Goal: Use online tool/utility: Utilize a website feature to perform a specific function

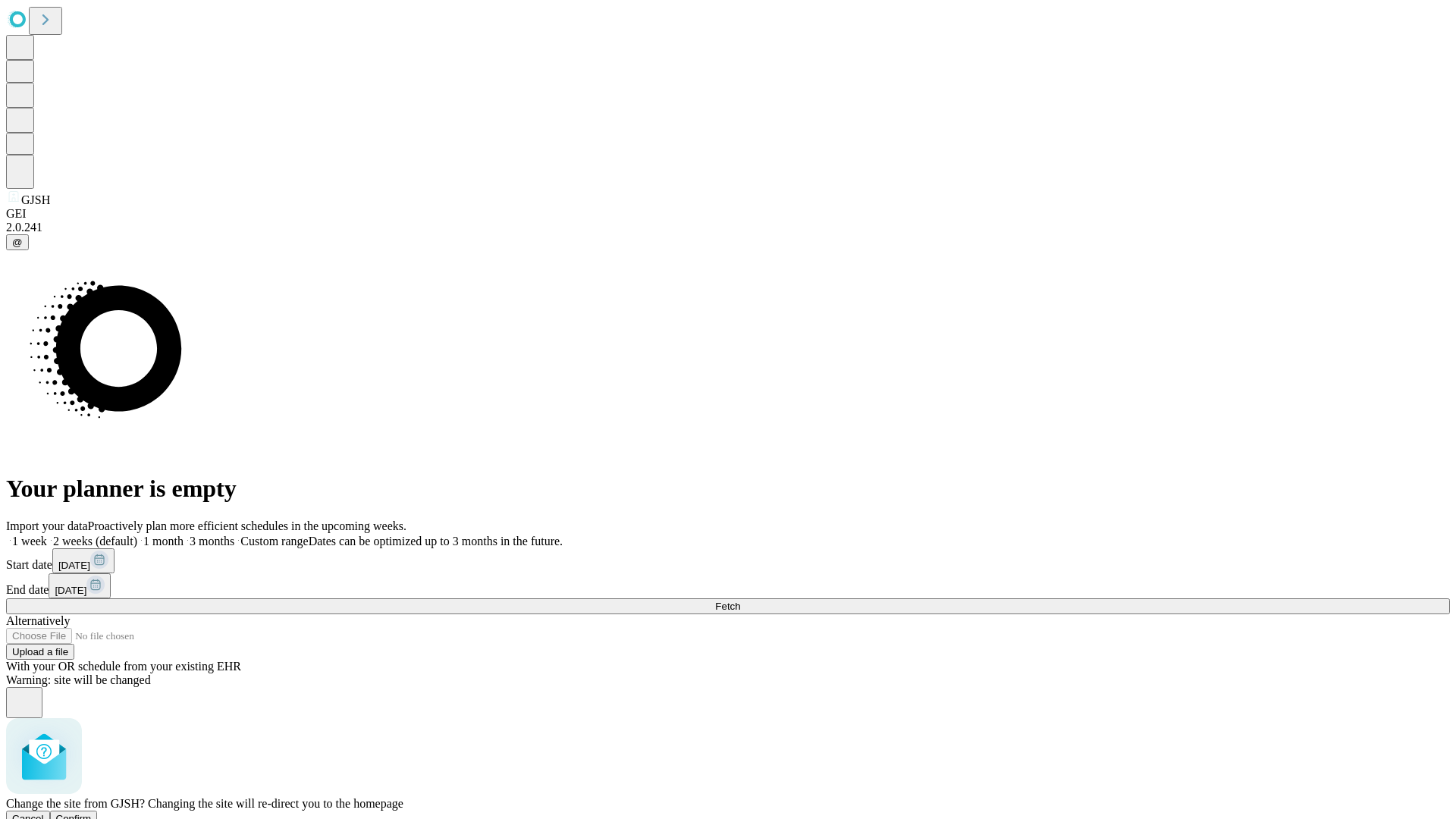
click at [91, 814] on span "Confirm" at bounding box center [74, 819] width 36 height 11
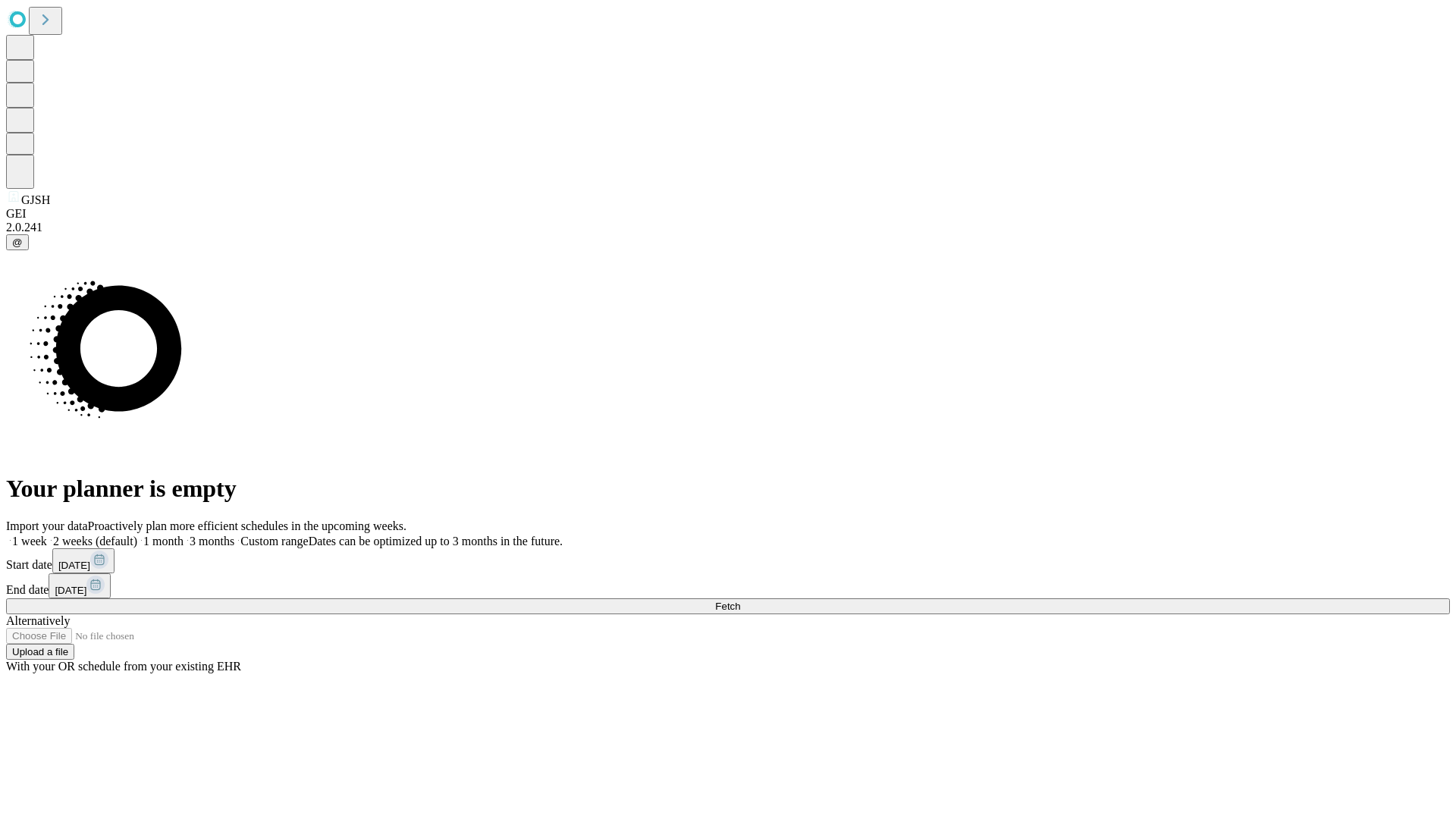
click at [184, 535] on label "1 month" at bounding box center [160, 541] width 47 height 13
click at [740, 601] on span "Fetch" at bounding box center [727, 606] width 25 height 11
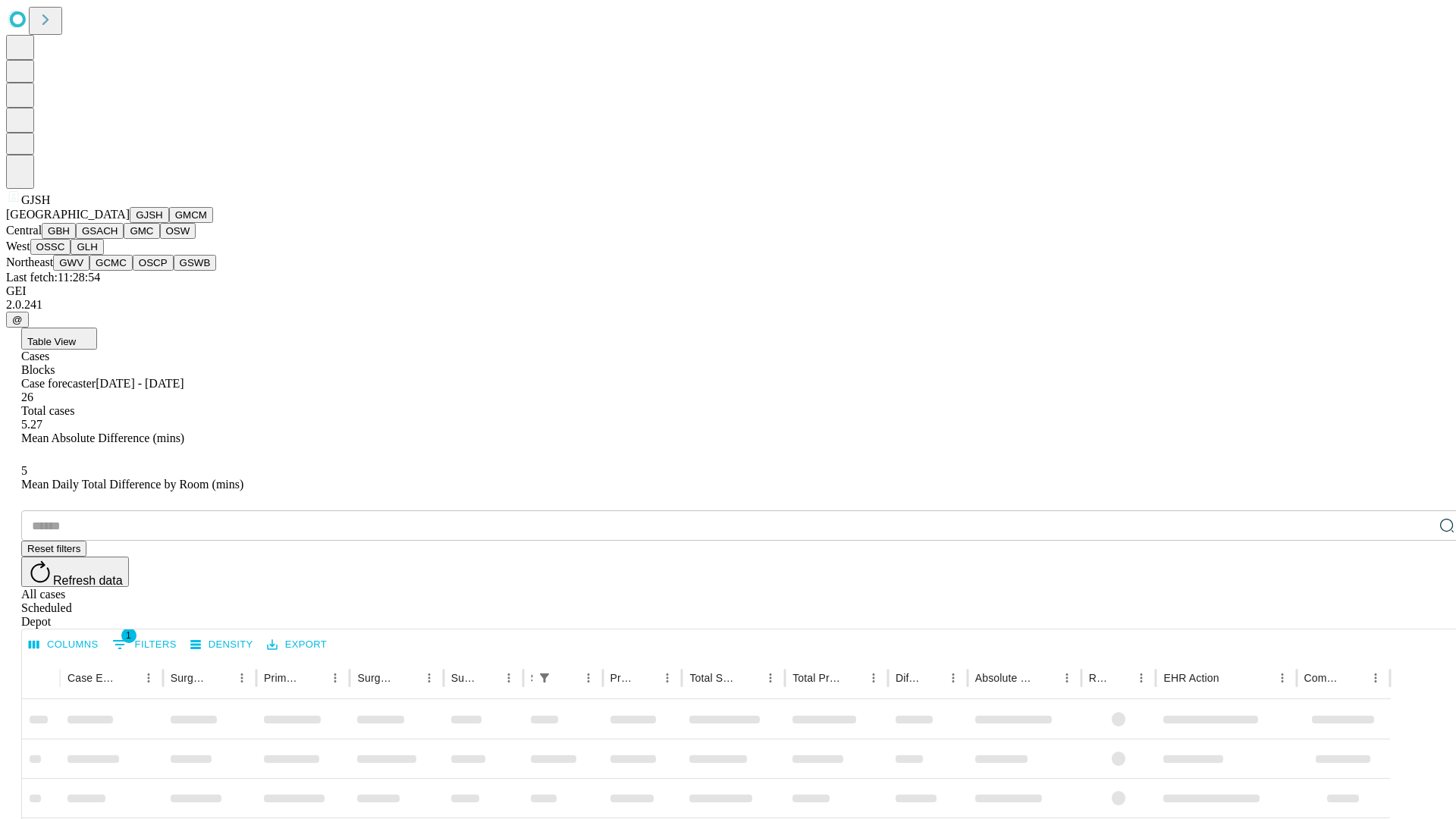
click at [169, 223] on button "GMCM" at bounding box center [191, 215] width 44 height 16
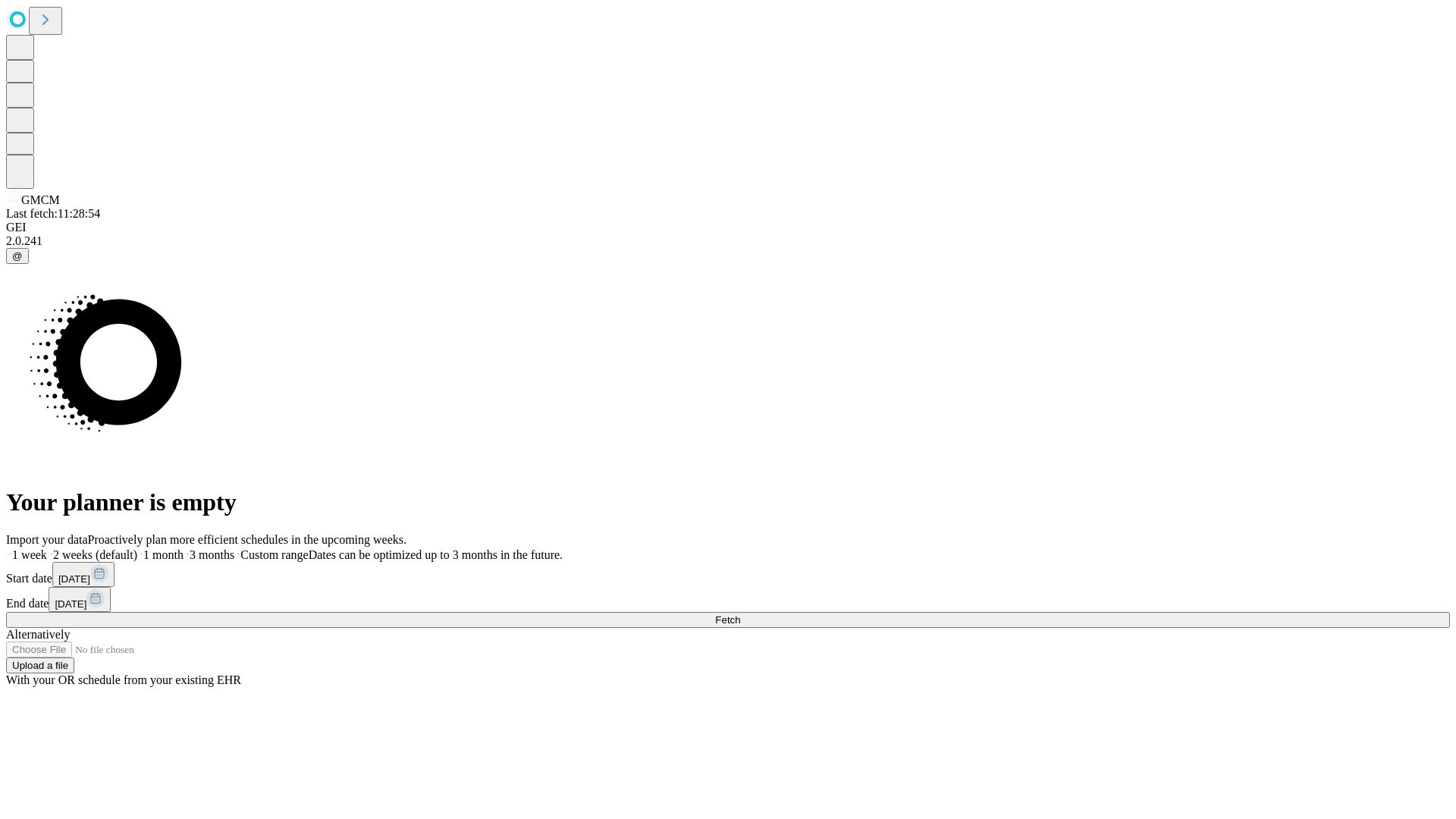
click at [184, 548] on label "1 month" at bounding box center [160, 554] width 47 height 13
click at [740, 615] on span "Fetch" at bounding box center [727, 620] width 25 height 11
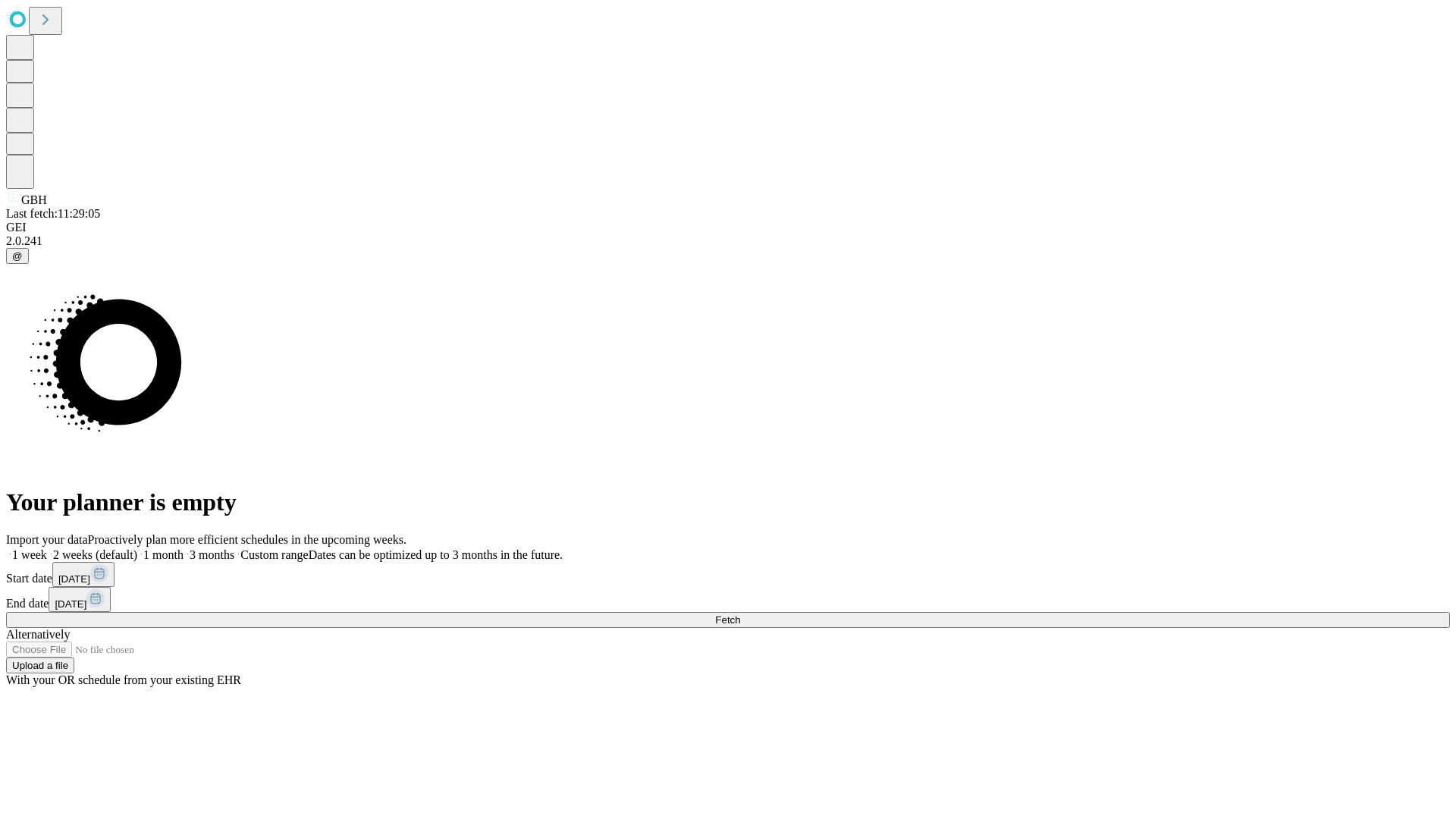
click at [184, 548] on label "1 month" at bounding box center [160, 554] width 47 height 13
click at [740, 615] on span "Fetch" at bounding box center [727, 620] width 25 height 11
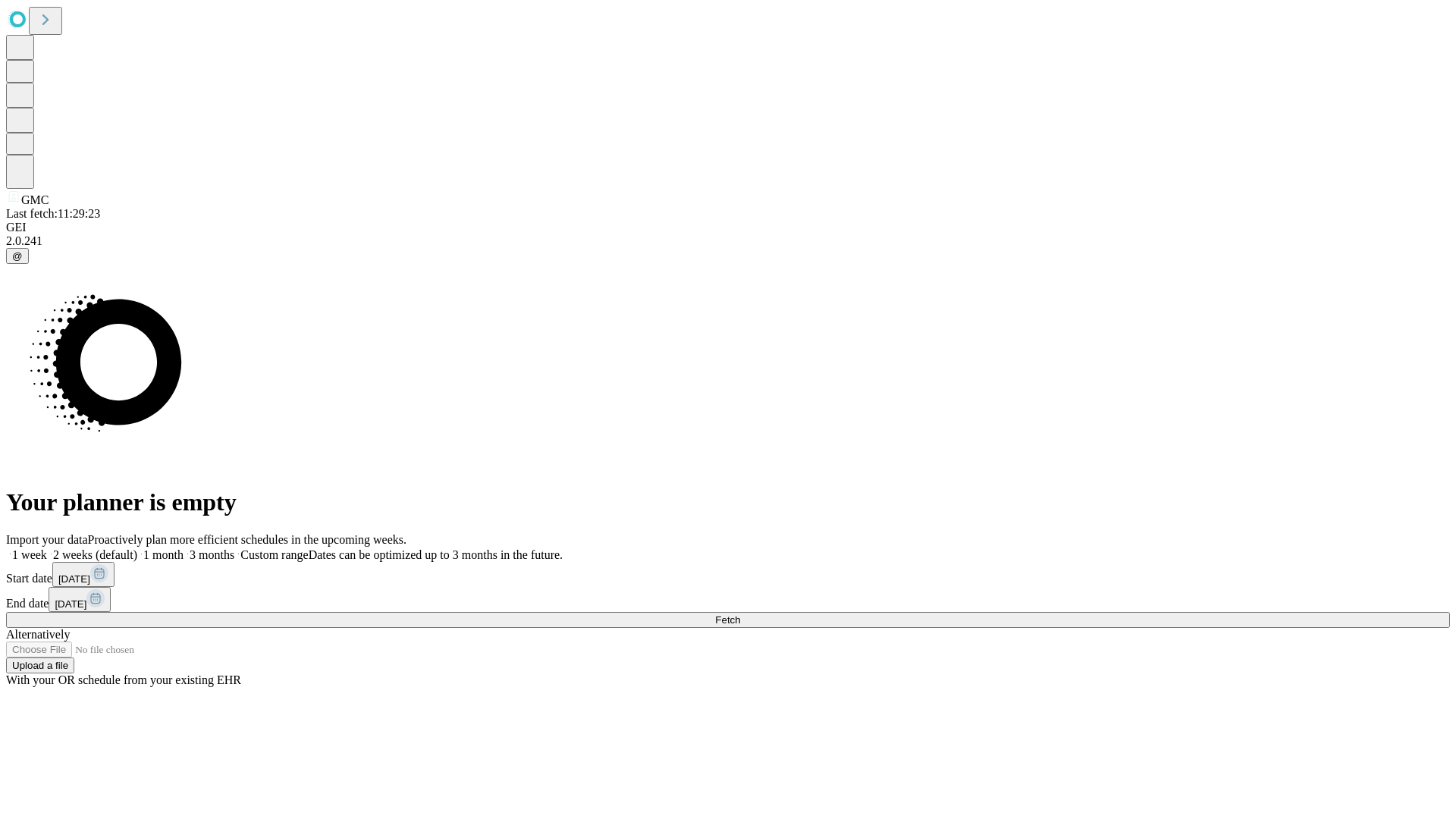
click at [184, 548] on label "1 month" at bounding box center [160, 554] width 47 height 13
click at [740, 615] on span "Fetch" at bounding box center [727, 620] width 25 height 11
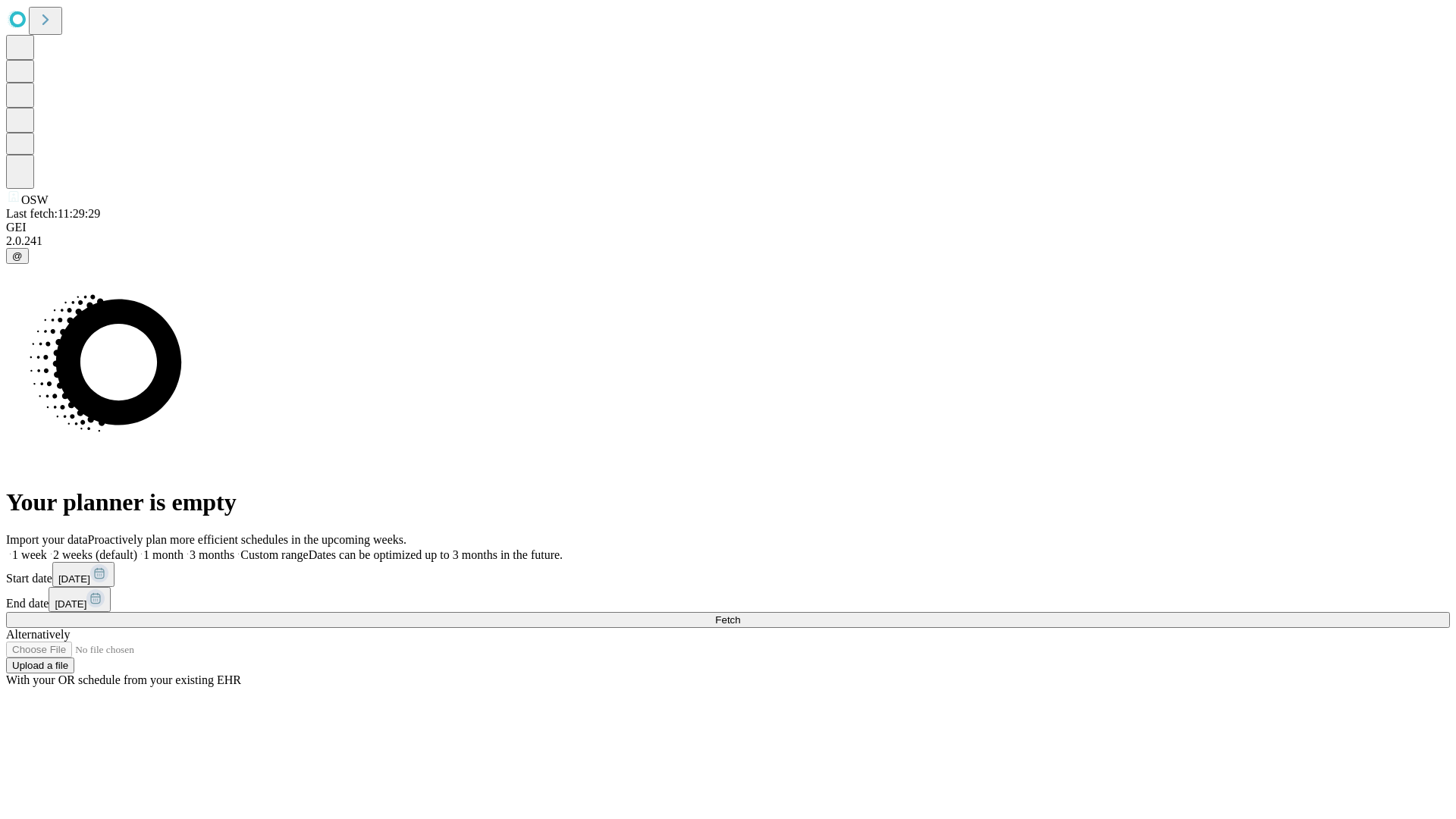
click at [184, 548] on label "1 month" at bounding box center [160, 554] width 47 height 13
click at [740, 615] on span "Fetch" at bounding box center [727, 620] width 25 height 11
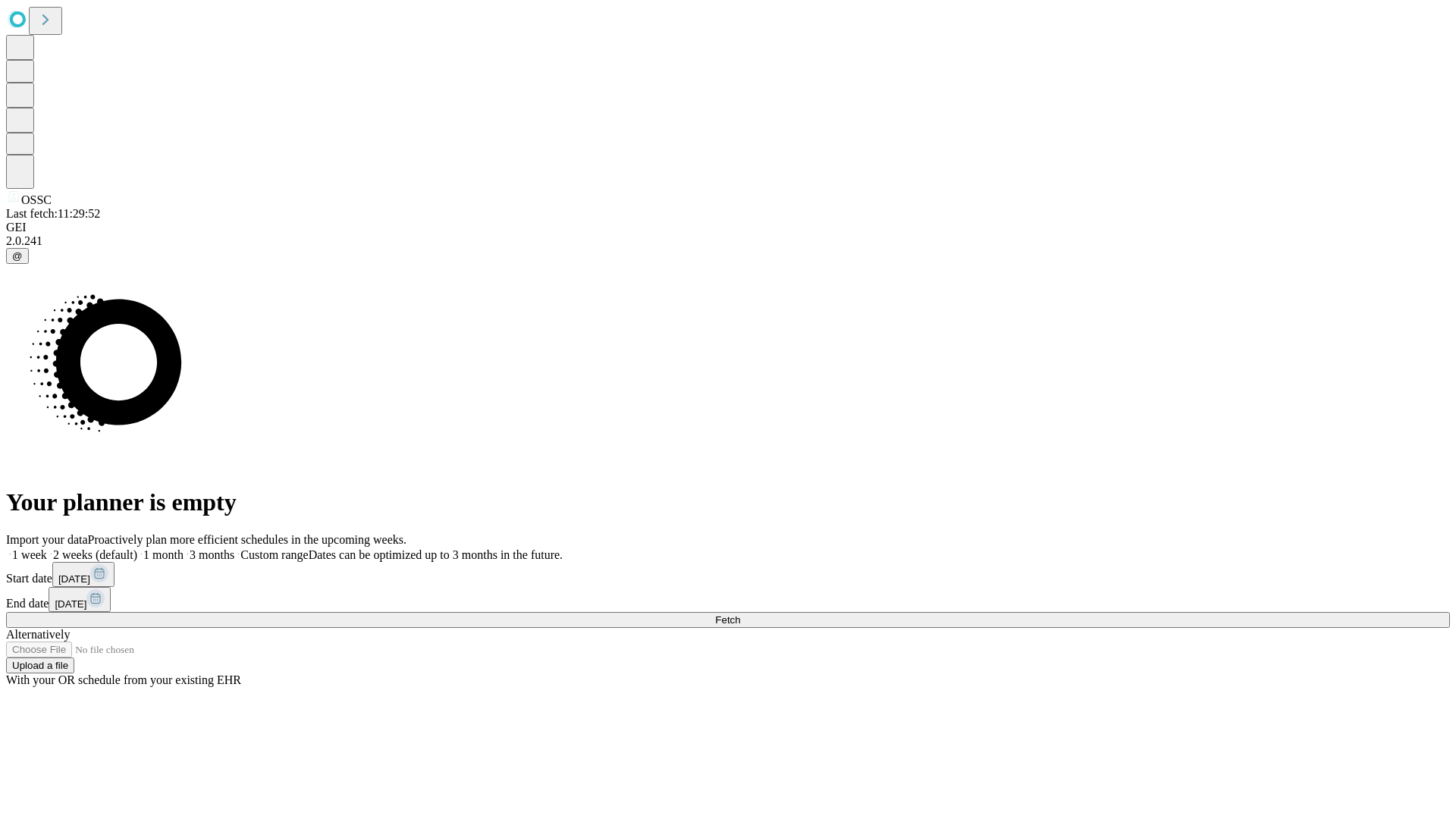
click at [184, 548] on label "1 month" at bounding box center [160, 554] width 47 height 13
click at [740, 615] on span "Fetch" at bounding box center [727, 620] width 25 height 11
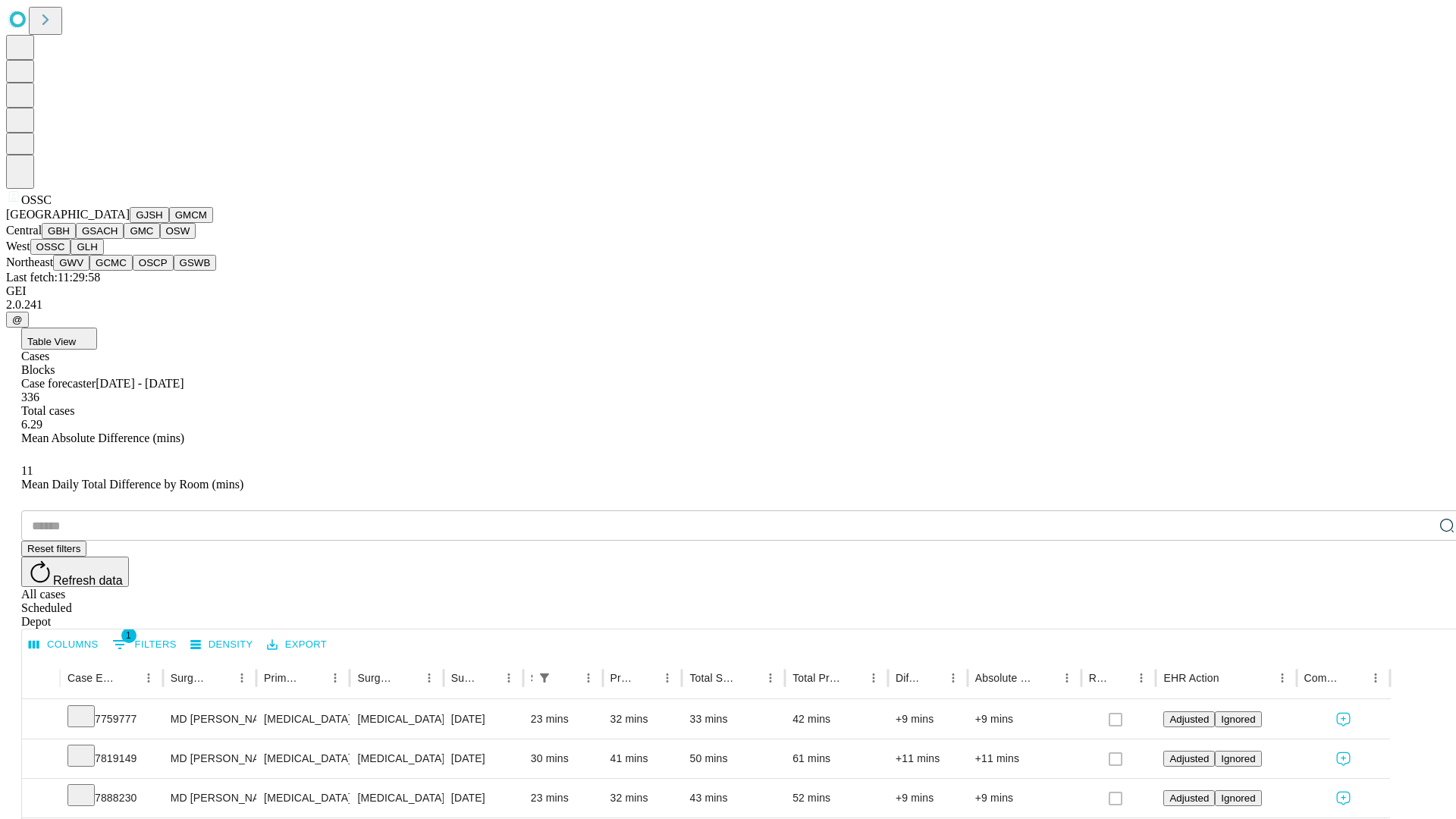
click at [103, 255] on button "GLH" at bounding box center [87, 246] width 33 height 16
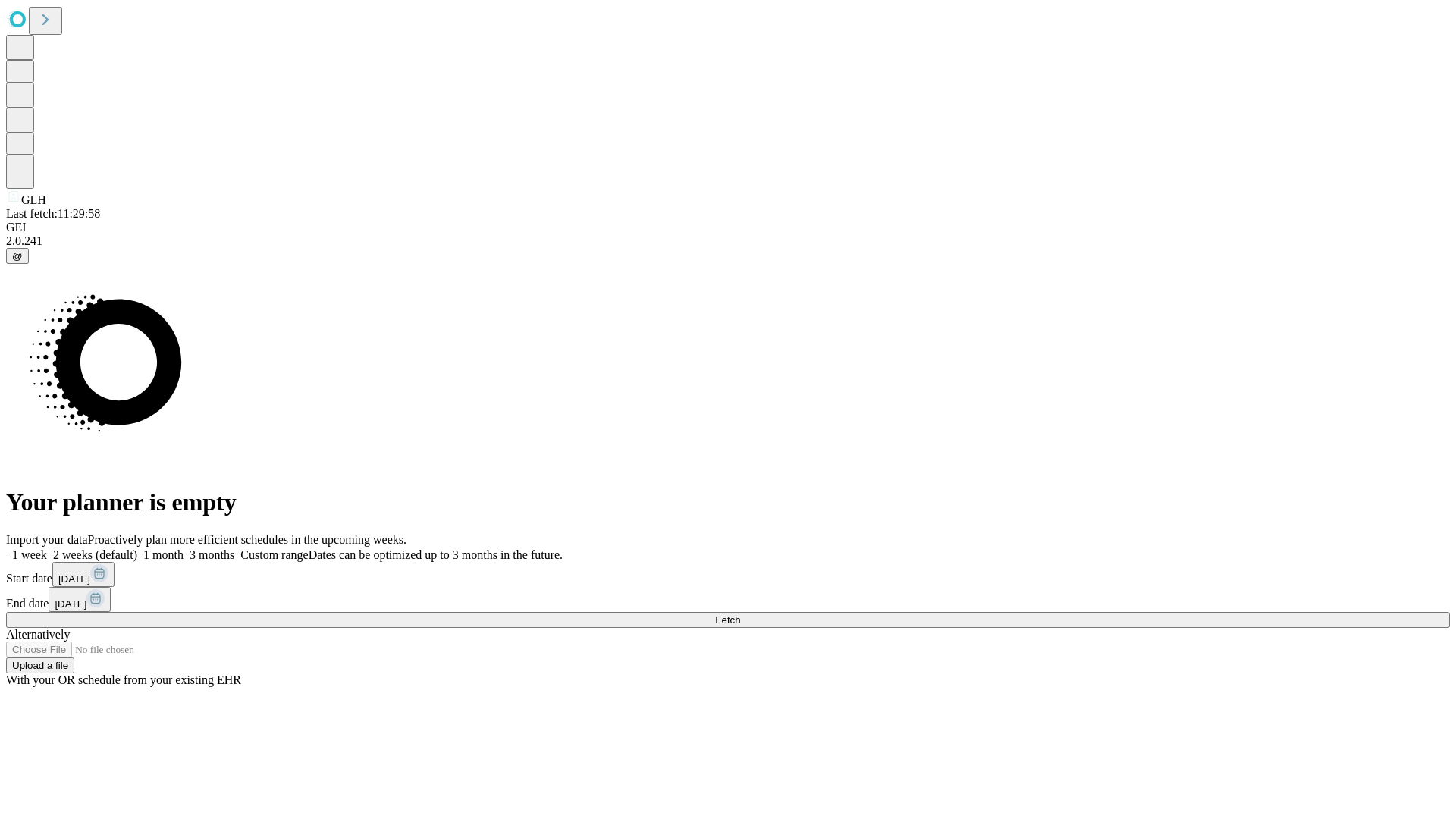
click at [184, 548] on label "1 month" at bounding box center [160, 554] width 47 height 13
click at [740, 615] on span "Fetch" at bounding box center [727, 620] width 25 height 11
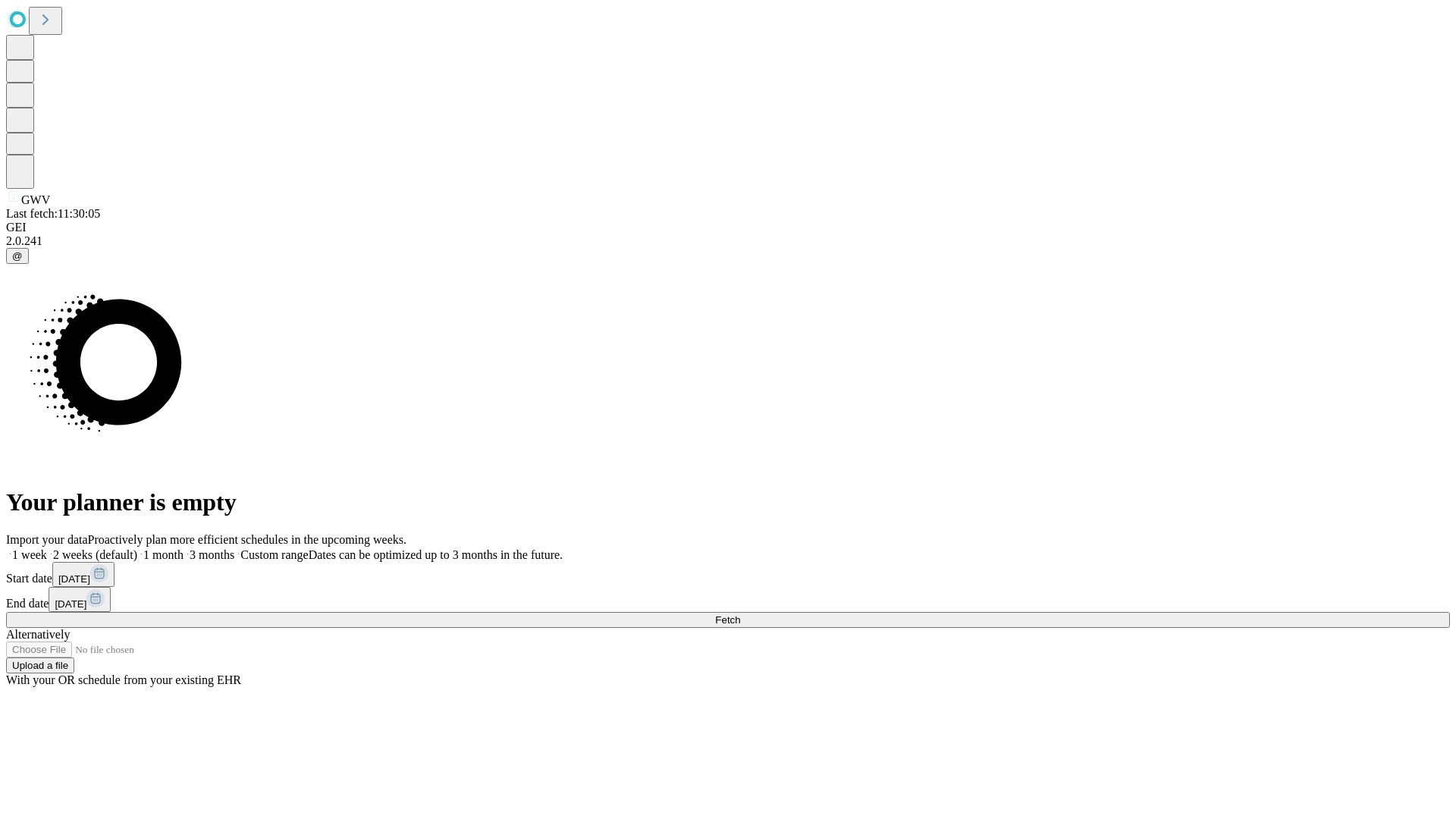
click at [184, 548] on label "1 month" at bounding box center [160, 554] width 47 height 13
click at [740, 615] on span "Fetch" at bounding box center [727, 620] width 25 height 11
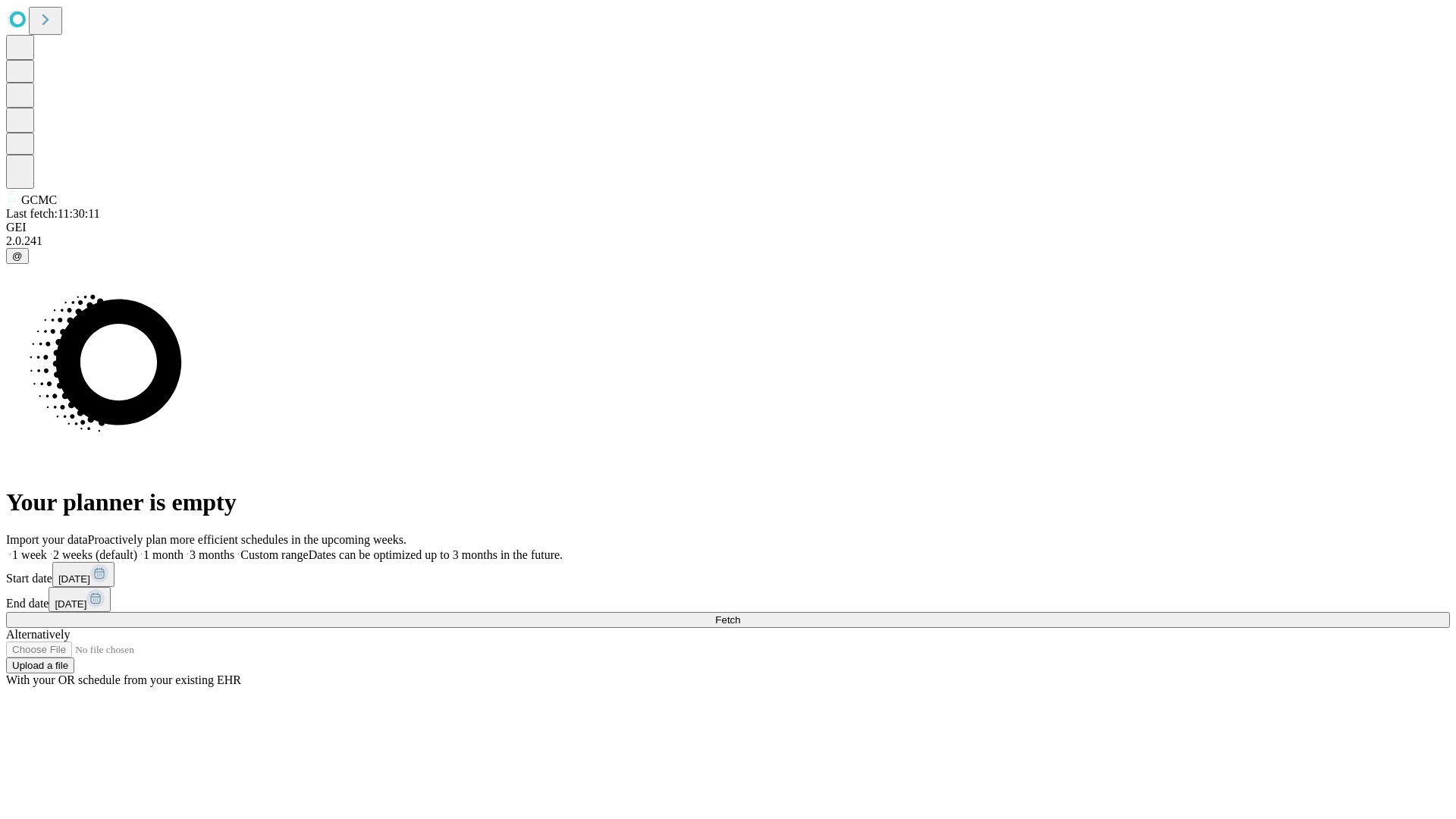
click at [740, 615] on span "Fetch" at bounding box center [727, 620] width 25 height 11
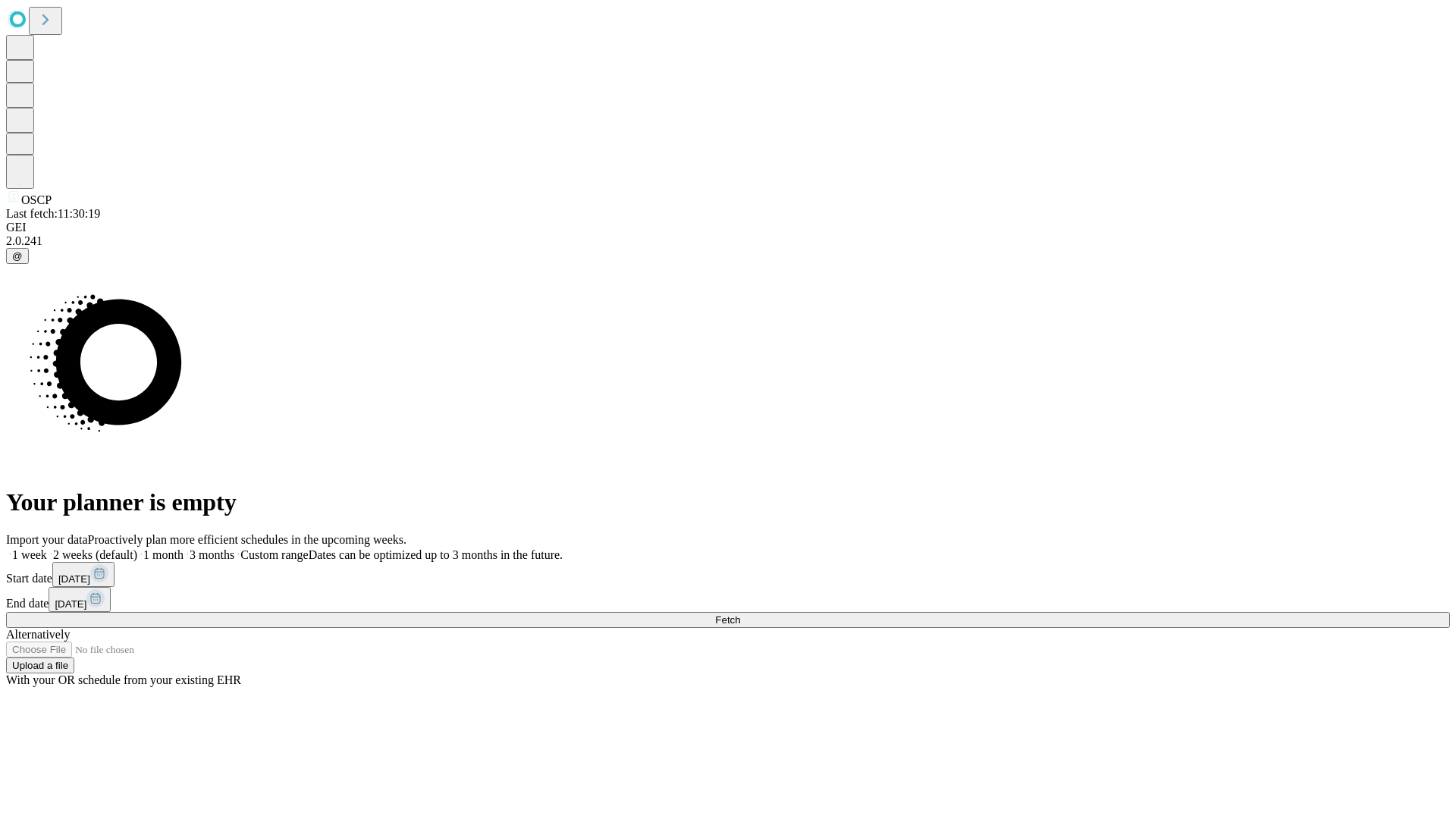
click at [184, 548] on label "1 month" at bounding box center [160, 554] width 47 height 13
click at [740, 615] on span "Fetch" at bounding box center [727, 620] width 25 height 11
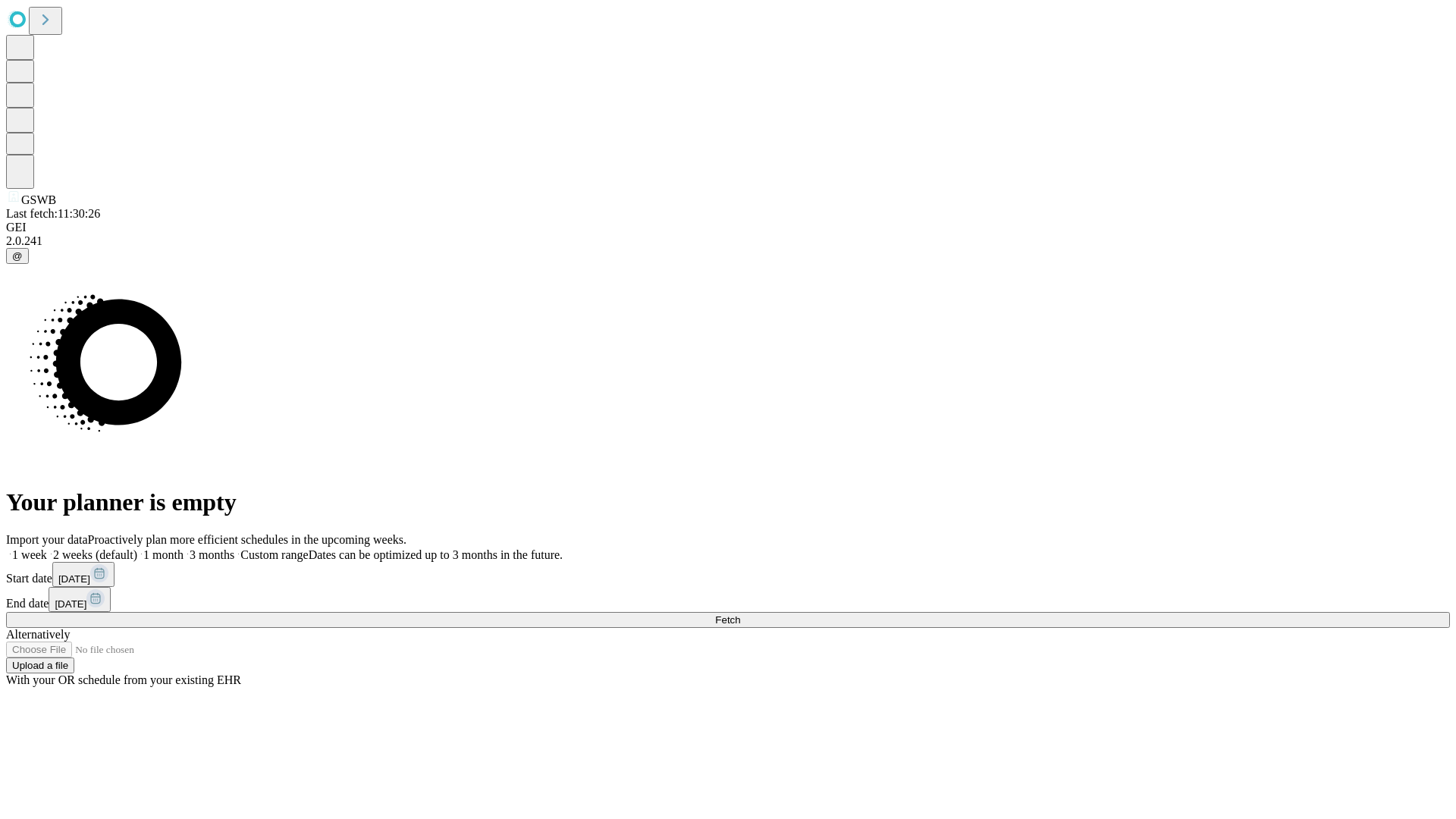
click at [184, 548] on label "1 month" at bounding box center [160, 554] width 47 height 13
click at [740, 615] on span "Fetch" at bounding box center [727, 620] width 25 height 11
